Goal: Transaction & Acquisition: Purchase product/service

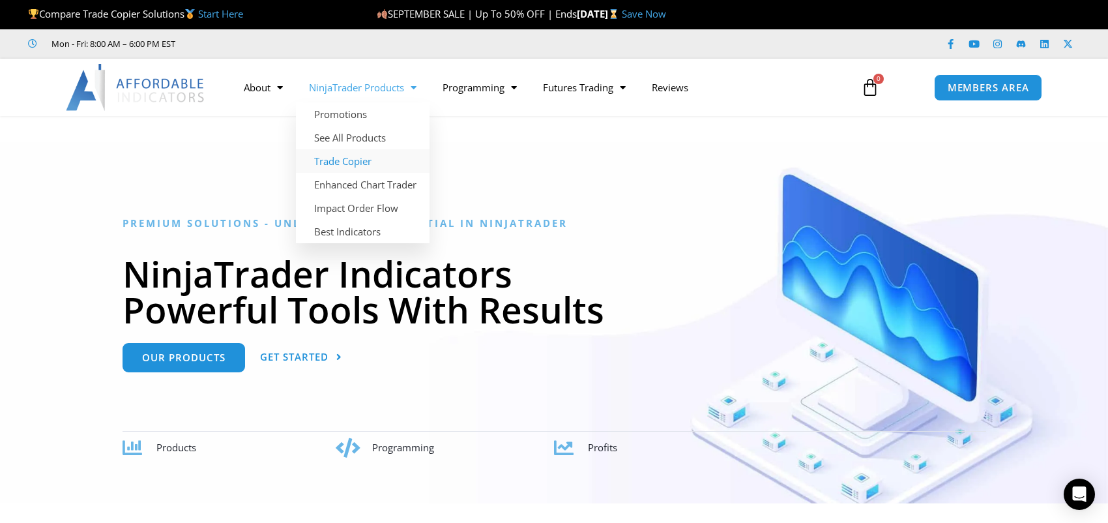
click at [355, 155] on link "Trade Copier" at bounding box center [363, 160] width 134 height 23
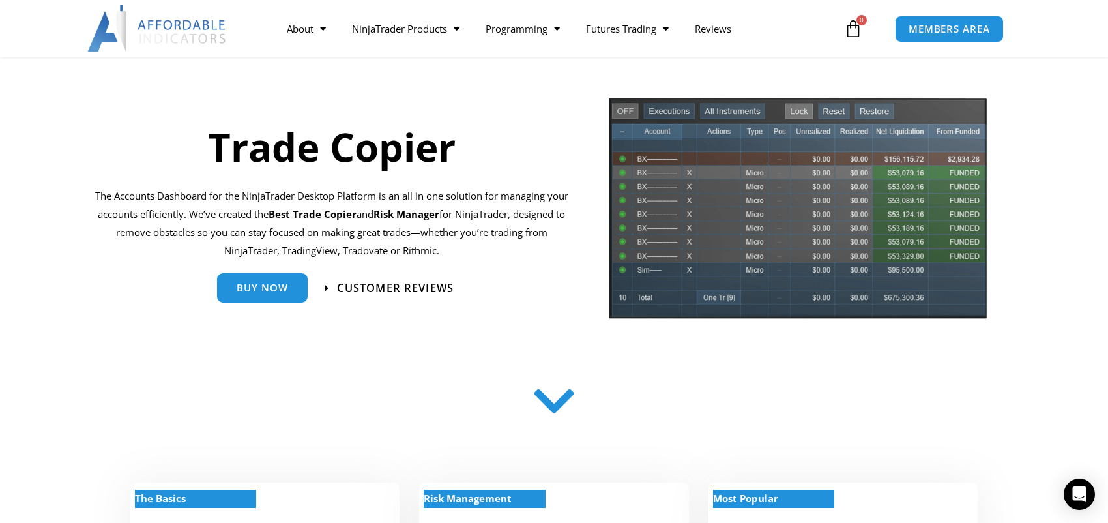
scroll to position [65, 0]
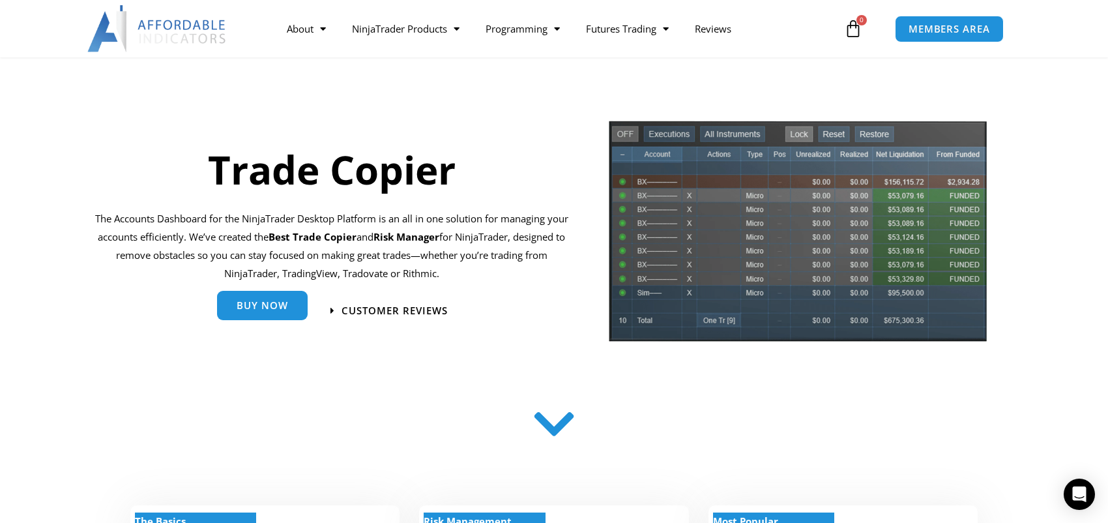
click at [248, 303] on span "Buy Now" at bounding box center [262, 307] width 51 height 10
